Goal: Task Accomplishment & Management: Manage account settings

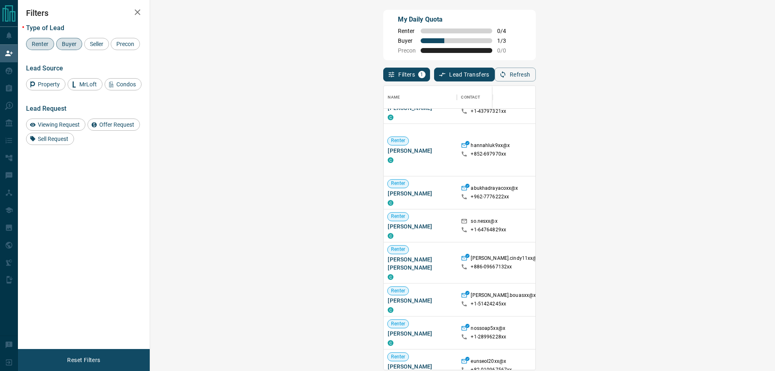
scroll to position [366, 0]
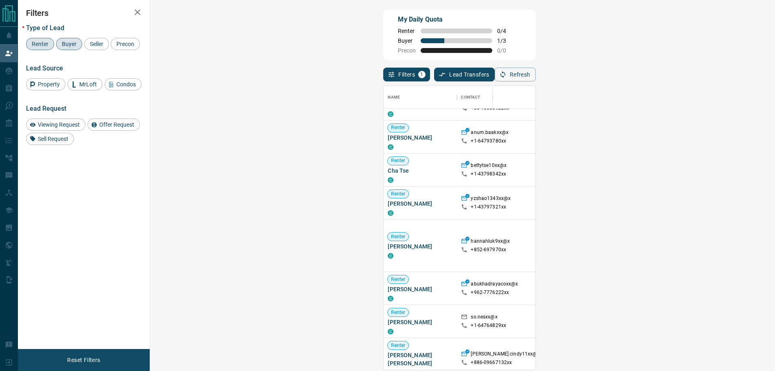
click at [42, 46] on span "Renter" at bounding box center [40, 44] width 22 height 7
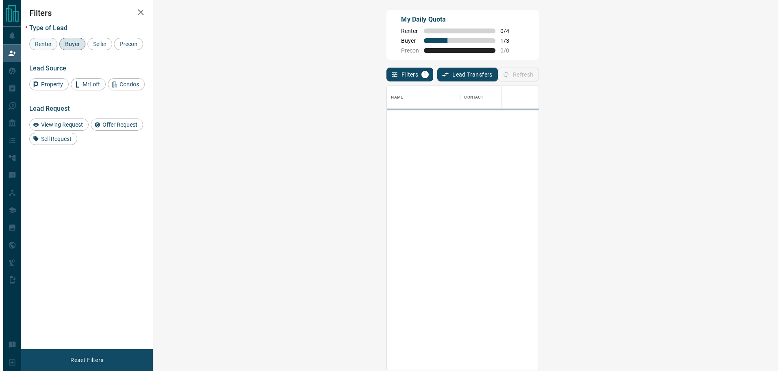
scroll to position [0, 0]
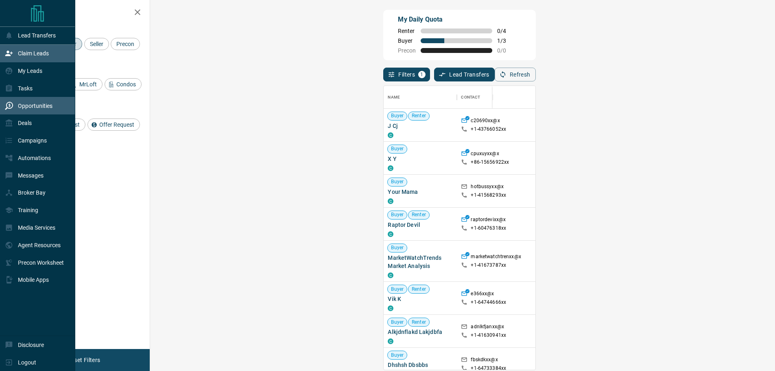
click at [16, 105] on div "Opportunities" at bounding box center [29, 105] width 48 height 13
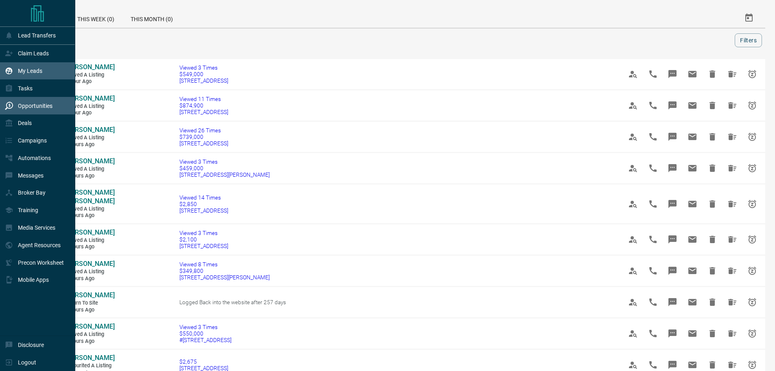
click at [33, 72] on p "My Leads" at bounding box center [30, 71] width 24 height 7
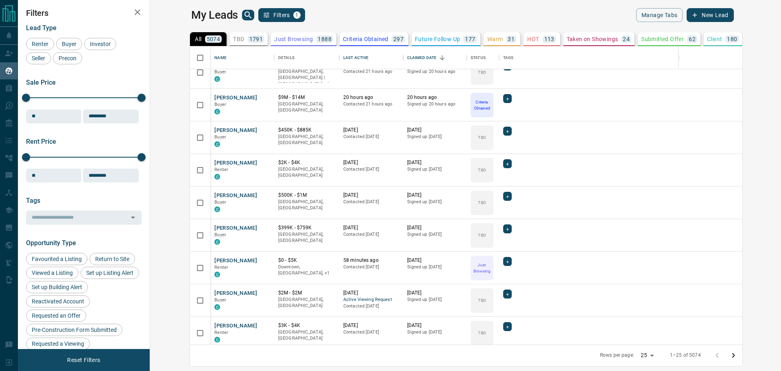
scroll to position [122, 0]
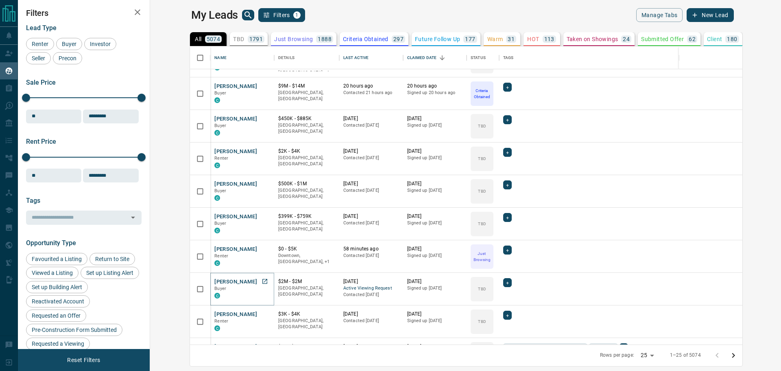
click at [214, 285] on button "[PERSON_NAME]" at bounding box center [235, 282] width 43 height 8
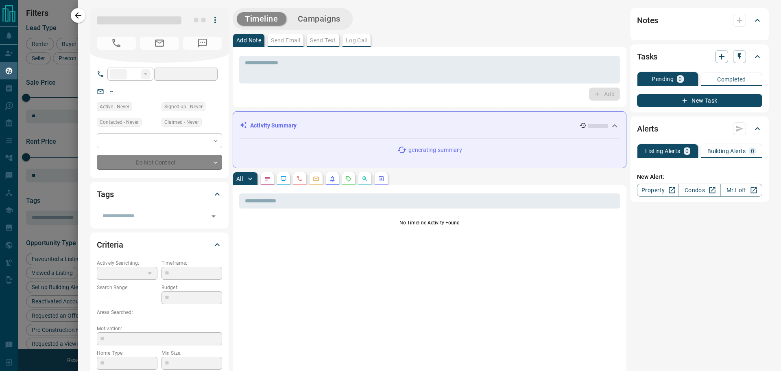
type input "**********"
type input "**"
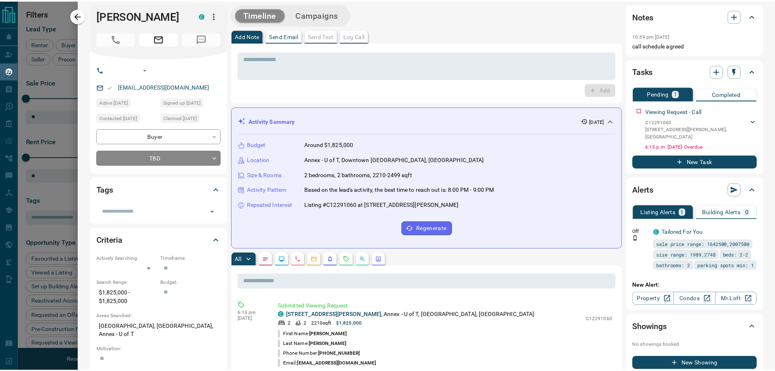
scroll to position [0, 0]
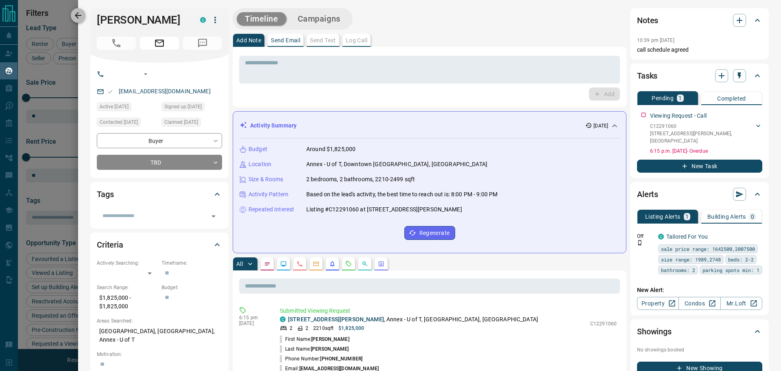
drag, startPoint x: 173, startPoint y: 210, endPoint x: 79, endPoint y: 16, distance: 215.5
click at [79, 16] on icon "button" at bounding box center [78, 16] width 10 height 10
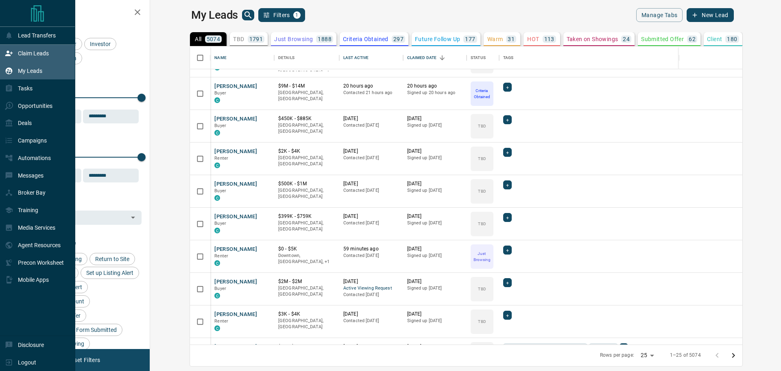
click at [30, 51] on p "Claim Leads" at bounding box center [33, 53] width 31 height 7
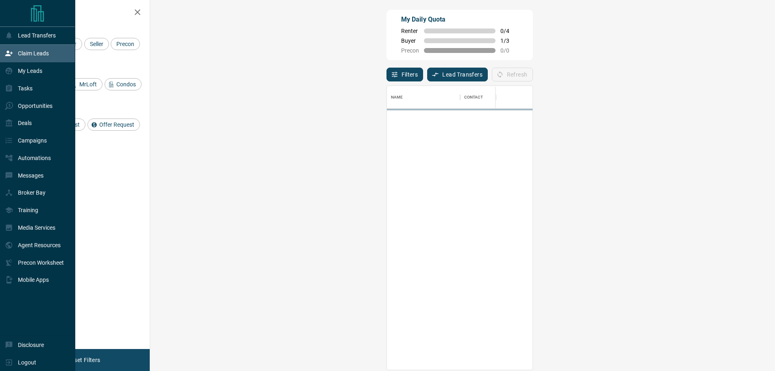
scroll to position [278, 602]
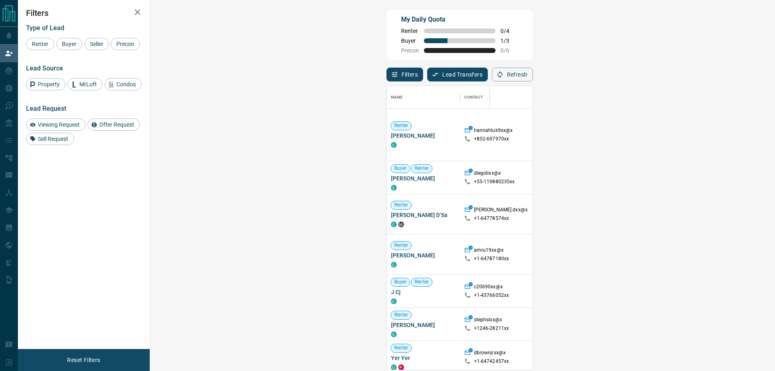
drag, startPoint x: 109, startPoint y: 72, endPoint x: 367, endPoint y: 51, distance: 259.3
click at [387, 51] on div "My Daily Quota Renter 0 / 4 Buyer 1 / 3 Precon 0 / 0" at bounding box center [460, 35] width 147 height 50
